Goal: Task Accomplishment & Management: Complete application form

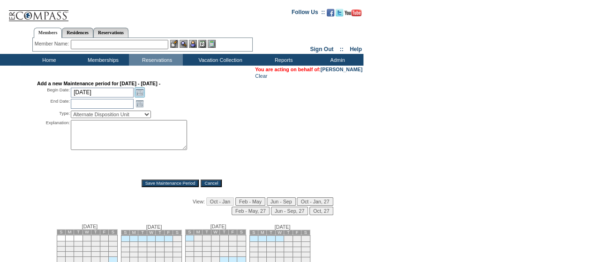
click at [141, 95] on link "Open the calendar popup." at bounding box center [140, 92] width 10 height 10
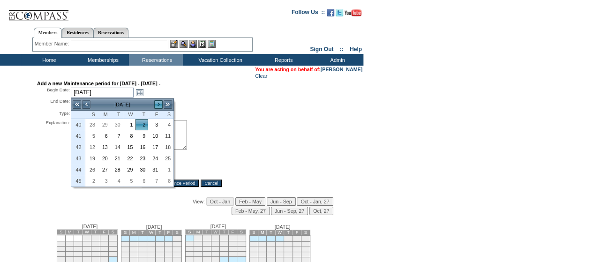
click at [157, 104] on link ">" at bounding box center [158, 104] width 9 height 9
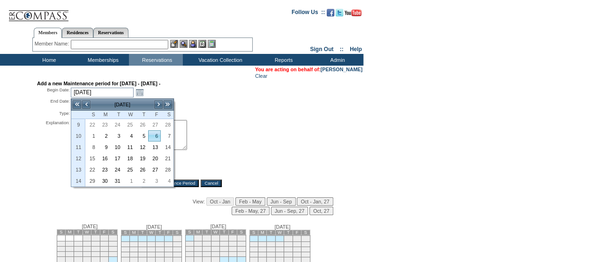
click at [154, 137] on link "6" at bounding box center [155, 136] width 12 height 10
type input "[DATE]"
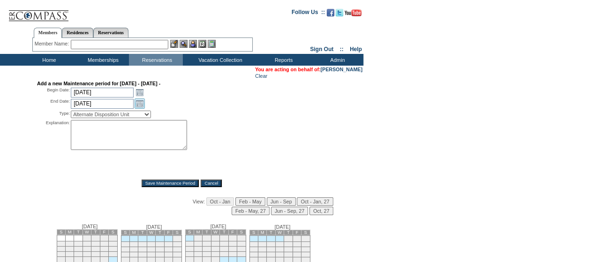
click at [137, 104] on link "Open the calendar popup." at bounding box center [140, 104] width 10 height 10
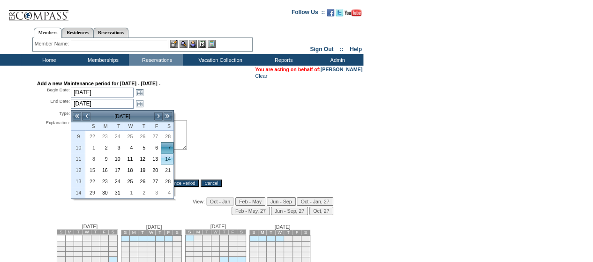
click at [167, 159] on link "14" at bounding box center [167, 159] width 12 height 10
type input "[DATE]"
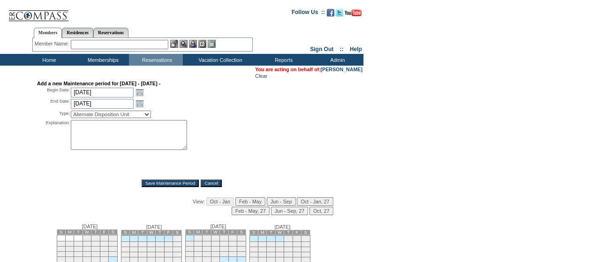
click at [113, 117] on select "Alternate Disposition Unit Business Hold Disposition Exclusive Alliance Partner…" at bounding box center [111, 115] width 80 height 8
select select "PropMaintOIALUnavailable"
click at [71, 112] on select "Alternate Disposition Unit Business Hold Disposition Exclusive Alliance Partner…" at bounding box center [111, 115] width 80 height 8
click at [111, 136] on textarea at bounding box center [129, 135] width 116 height 30
type textarea "-HR"
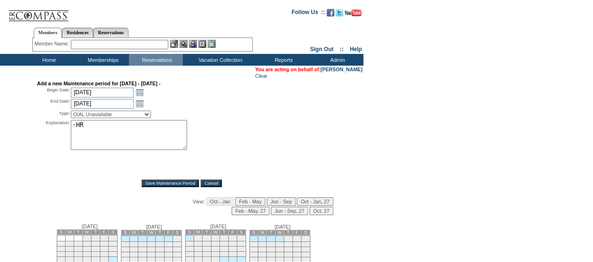
click at [160, 184] on input "Save Maintenance Period" at bounding box center [171, 184] width 58 height 8
